Goal: Information Seeking & Learning: Learn about a topic

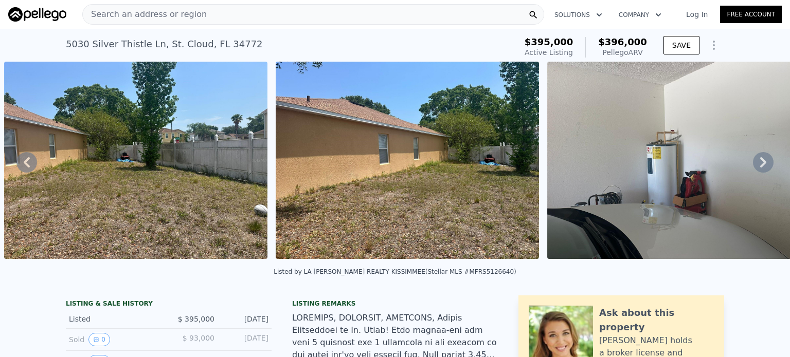
click at [754, 167] on icon at bounding box center [763, 162] width 21 height 21
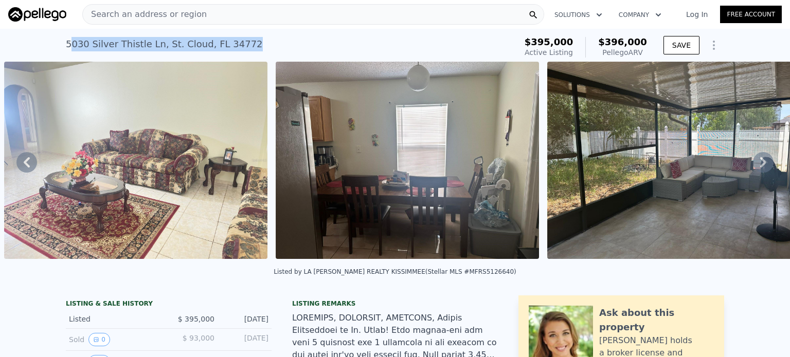
drag, startPoint x: 61, startPoint y: 45, endPoint x: 268, endPoint y: 47, distance: 207.3
click at [268, 47] on div "[STREET_ADDRESS] Active at $395k (~ARV $396k )" at bounding box center [289, 47] width 446 height 29
drag, startPoint x: 255, startPoint y: 45, endPoint x: 35, endPoint y: 49, distance: 219.7
click at [35, 49] on div "[STREET_ADDRESS] Active at $395k (~ARV $396k ) $395,000 Active Listing $396,000…" at bounding box center [395, 45] width 790 height 33
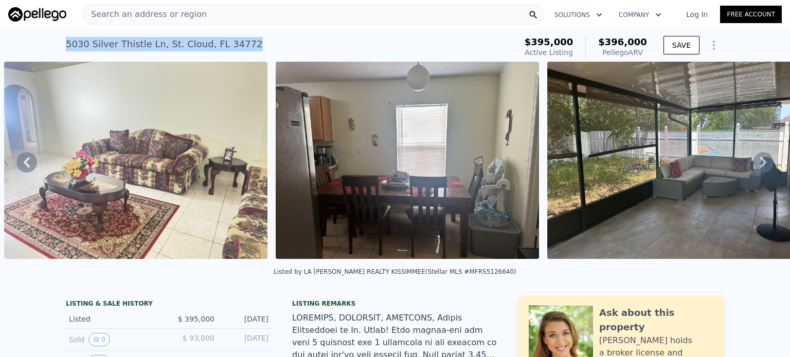
copy div "[STREET_ADDRESS]"
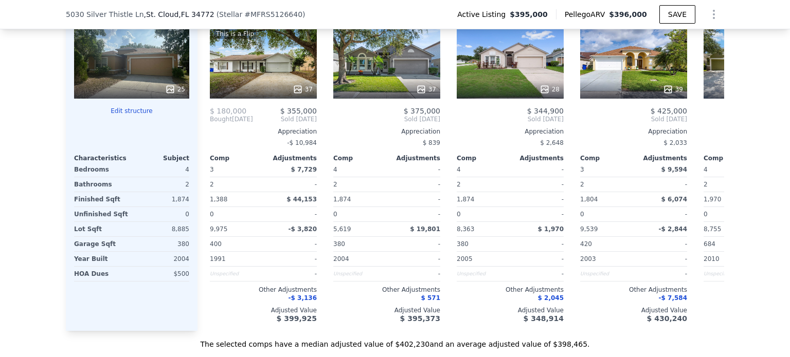
scroll to position [1025, 0]
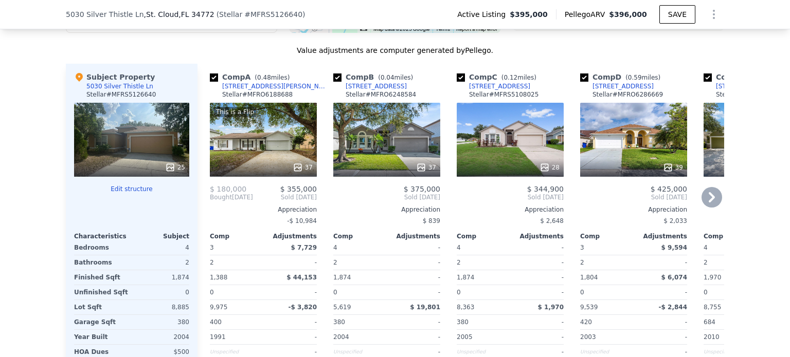
click at [231, 173] on div "37" at bounding box center [263, 168] width 98 height 10
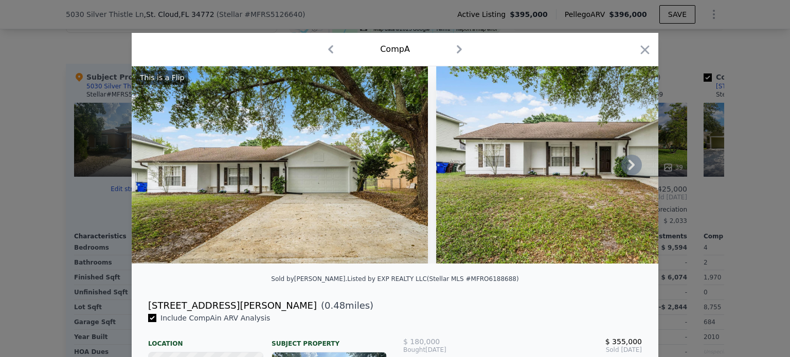
scroll to position [247, 0]
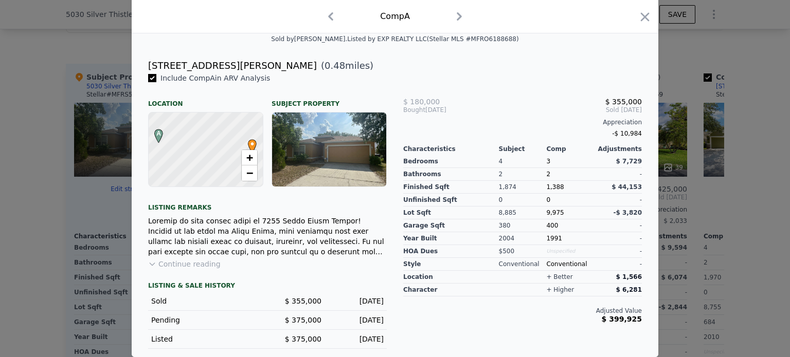
click at [707, 155] on div at bounding box center [395, 178] width 790 height 357
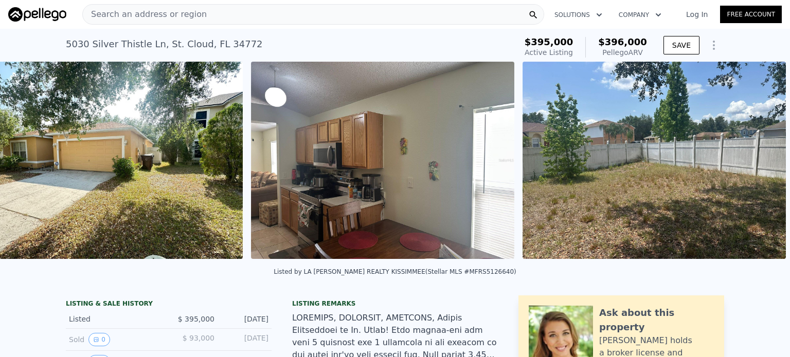
scroll to position [0, 742]
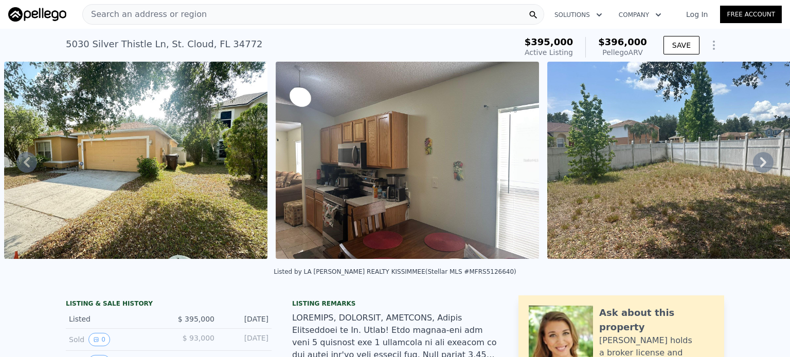
click at [127, 14] on span "Search an address or region" at bounding box center [145, 14] width 124 height 12
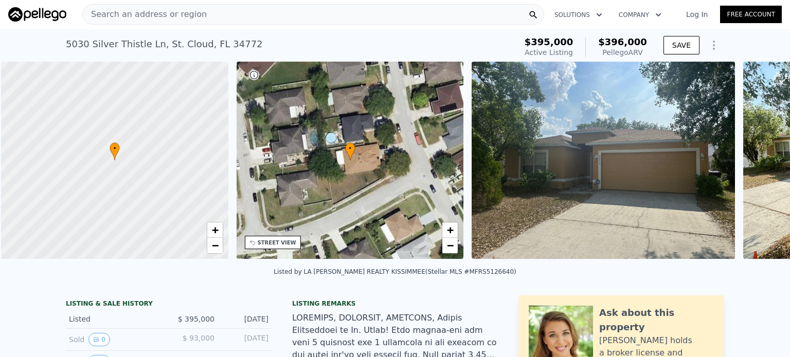
scroll to position [0, 4]
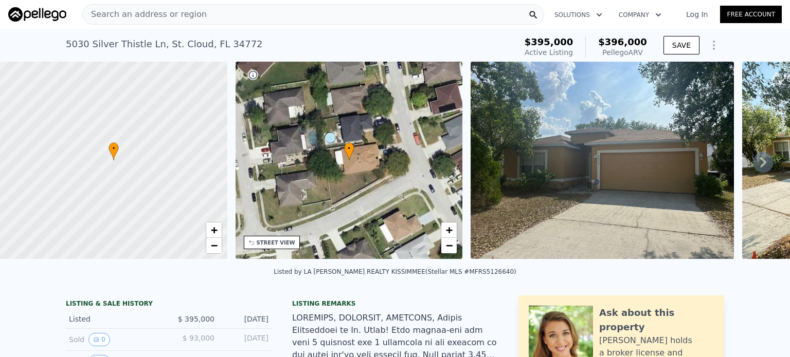
click at [165, 16] on span "Search an address or region" at bounding box center [145, 14] width 124 height 12
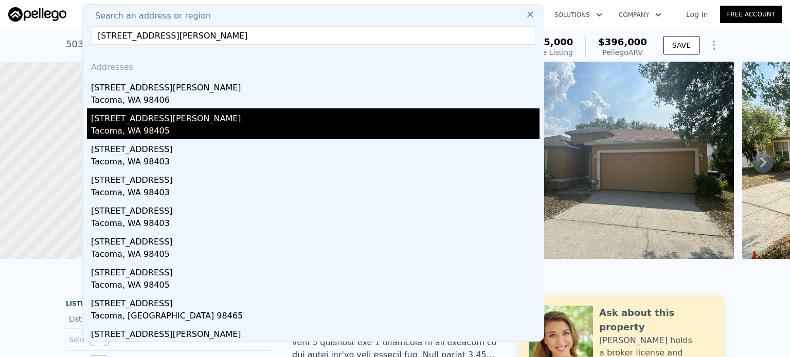
type input "[STREET_ADDRESS][PERSON_NAME]"
click at [132, 126] on div "Tacoma, WA 98405" at bounding box center [315, 132] width 449 height 14
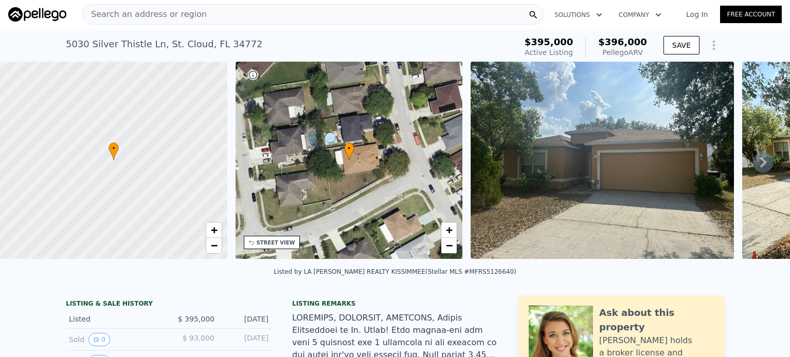
type input "2"
type input "3"
type input "1"
type input "908"
type input "1536"
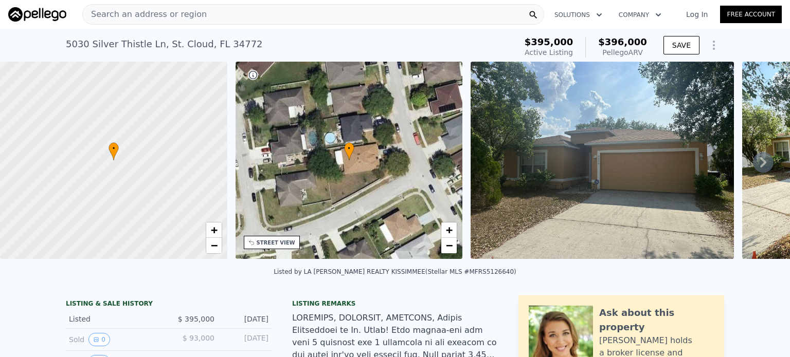
type input "3000"
type input "7200"
type input "$ 504,000"
type input "6"
type input "$ 54,422"
